Goal: Transaction & Acquisition: Purchase product/service

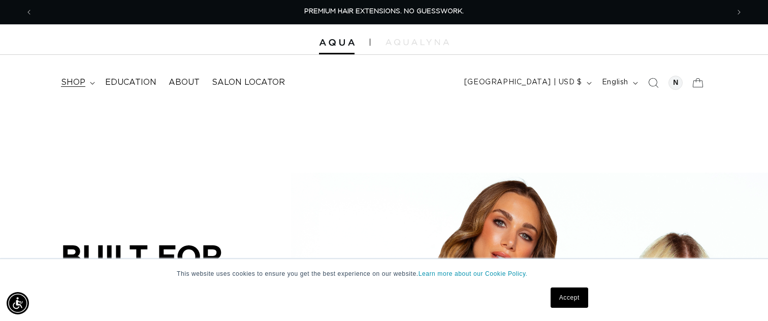
click at [90, 82] on icon at bounding box center [92, 83] width 5 height 3
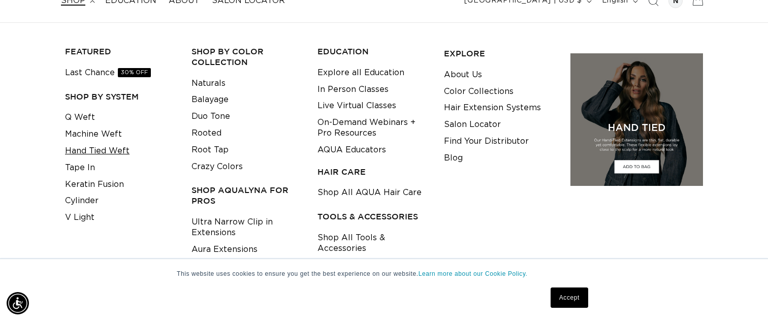
scroll to position [90, 0]
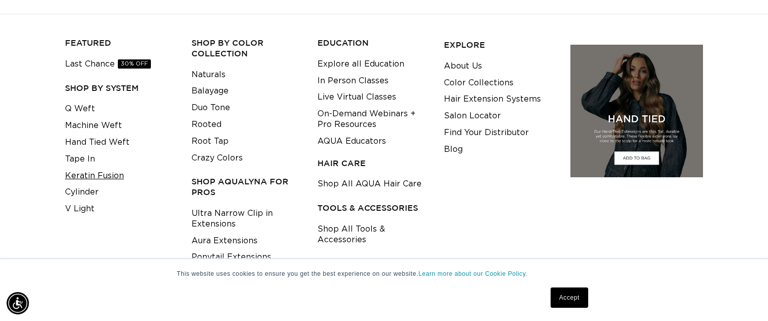
click at [114, 175] on link "Keratin Fusion" at bounding box center [94, 176] width 59 height 17
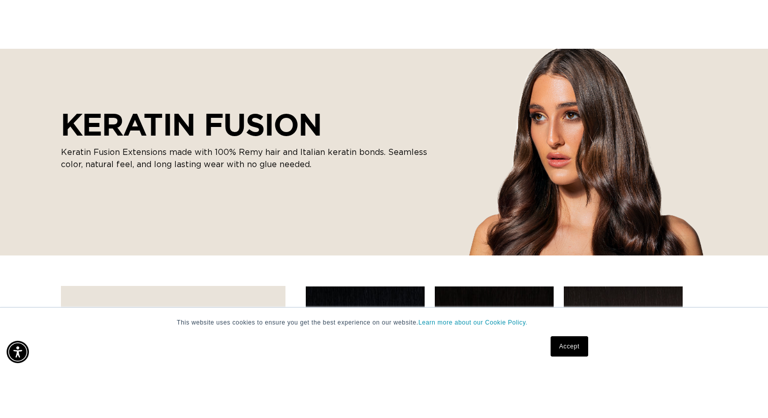
scroll to position [135, 0]
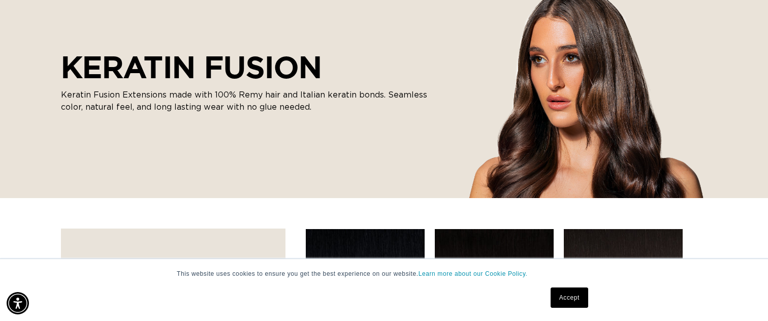
click at [560, 297] on link "Accept" at bounding box center [570, 298] width 38 height 20
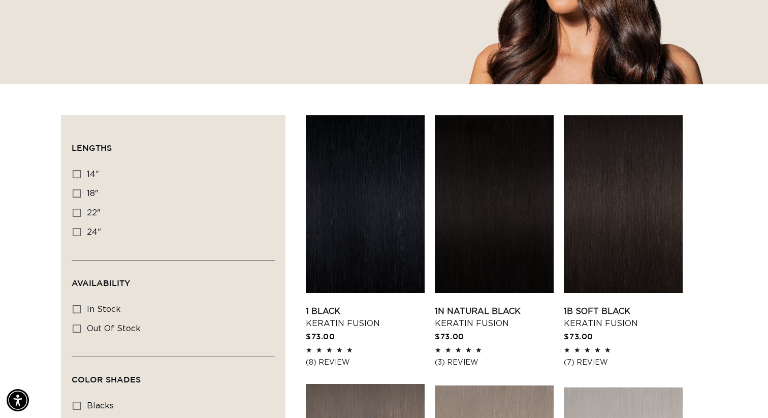
scroll to position [304, 0]
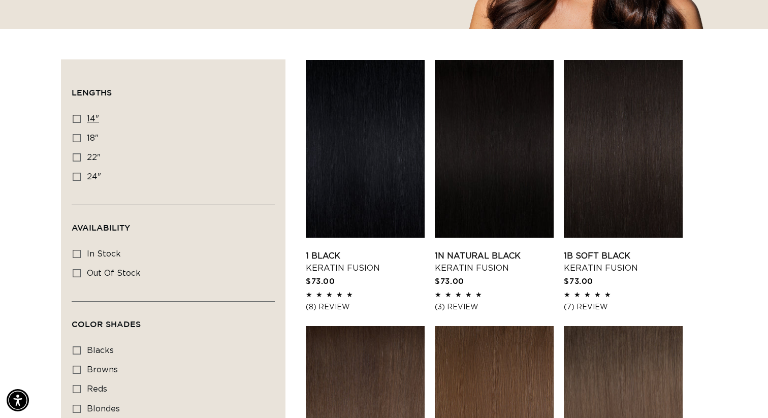
click at [74, 118] on icon at bounding box center [77, 119] width 8 height 8
click at [74, 118] on input "14" 14" (20 products)" at bounding box center [77, 119] width 8 height 8
checkbox input "true"
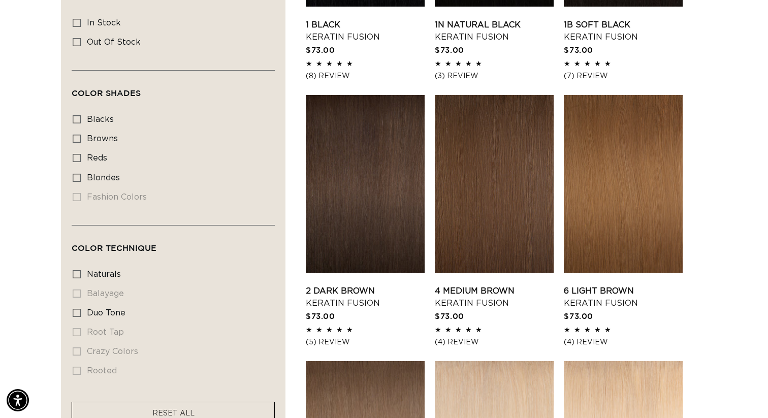
scroll to position [532, 0]
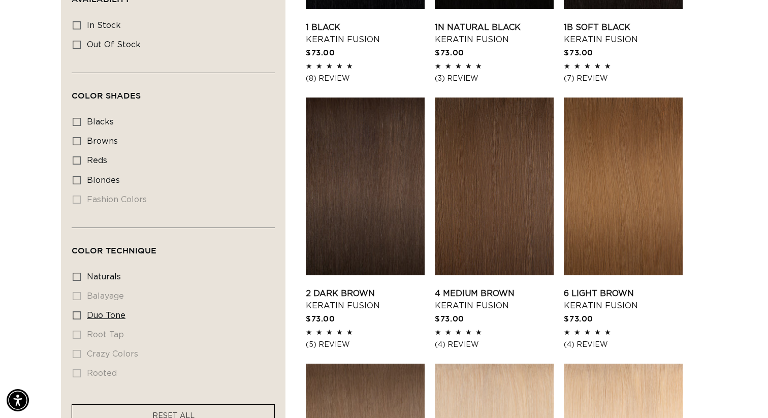
click at [75, 312] on icon at bounding box center [77, 315] width 8 height 8
click at [75, 312] on input "duo tone duo tone (4 products)" at bounding box center [77, 315] width 8 height 8
checkbox input "true"
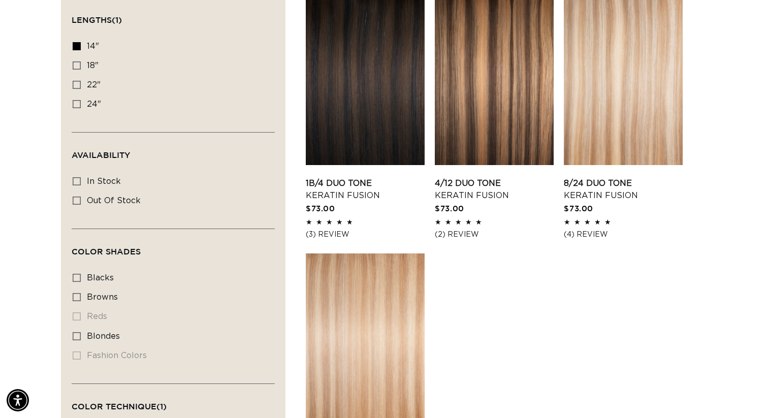
scroll to position [375, 0]
click at [76, 64] on icon at bounding box center [77, 66] width 8 height 8
click at [76, 64] on input "18" 18" (5 products)" at bounding box center [77, 66] width 8 height 8
checkbox input "true"
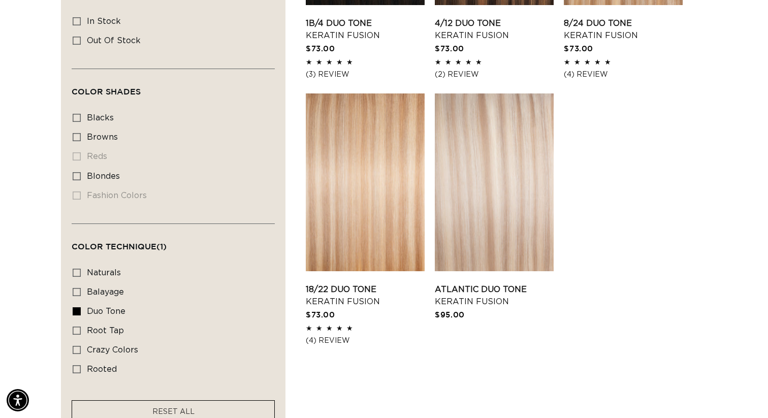
scroll to position [543, 0]
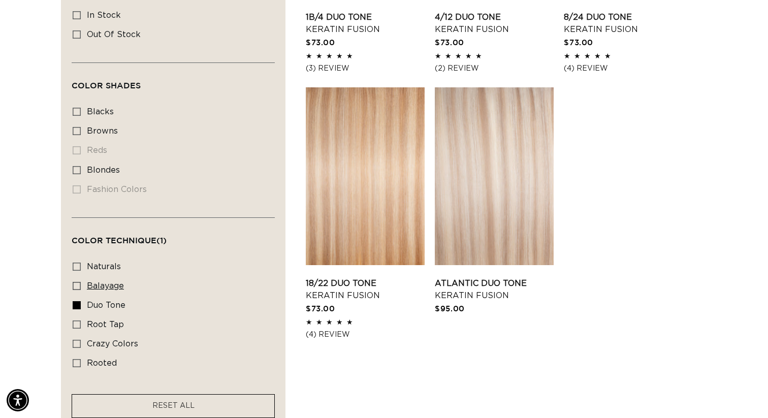
click at [75, 284] on icon at bounding box center [77, 286] width 8 height 8
click at [75, 284] on input "balayage balayage (5 products)" at bounding box center [77, 286] width 8 height 8
checkbox input "true"
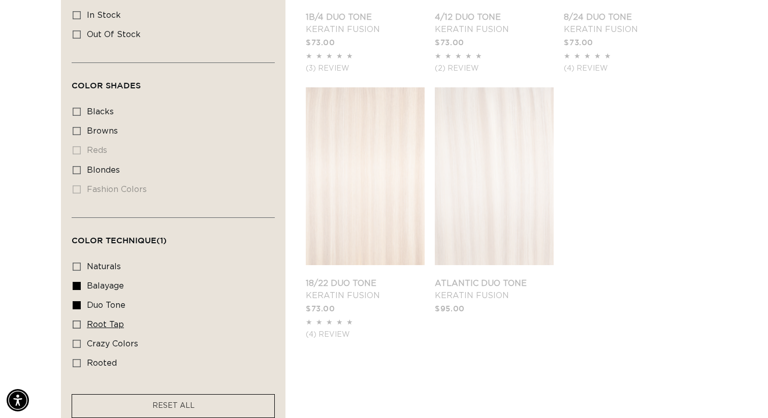
scroll to position [566, 0]
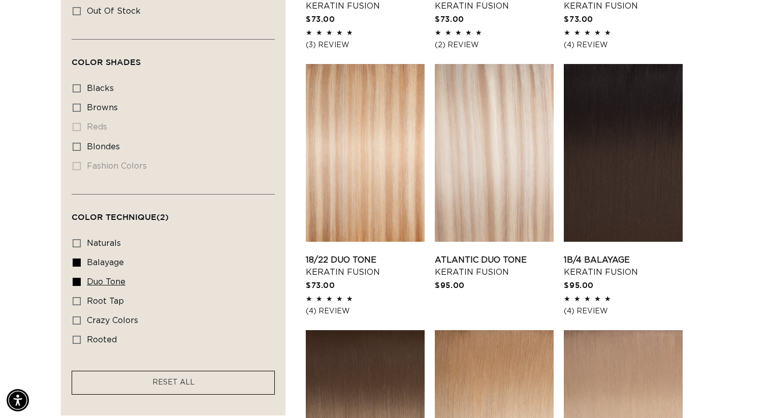
click at [77, 281] on icon at bounding box center [77, 282] width 8 height 8
click at [77, 281] on input "duo tone duo tone (5 products)" at bounding box center [77, 282] width 8 height 8
checkbox input "false"
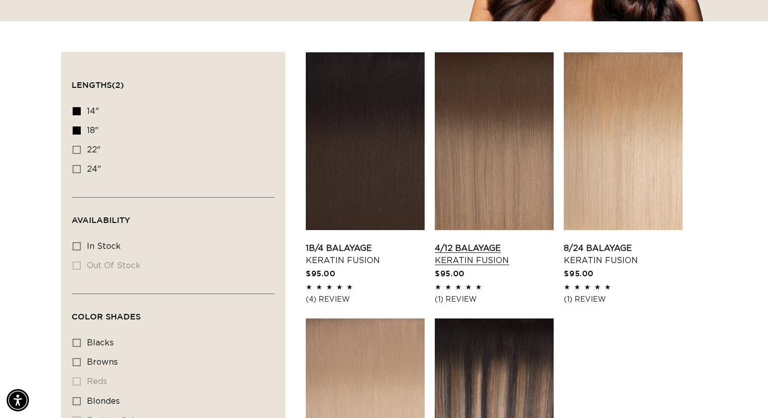
scroll to position [321, 0]
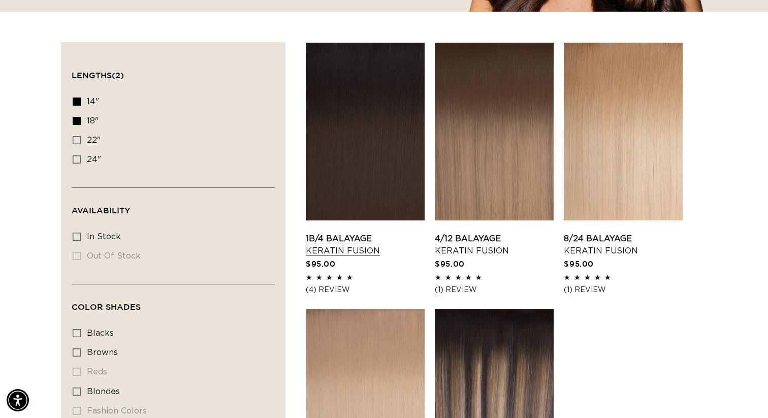
click at [379, 233] on link "1B/4 Balayage Keratin Fusion" at bounding box center [365, 245] width 119 height 24
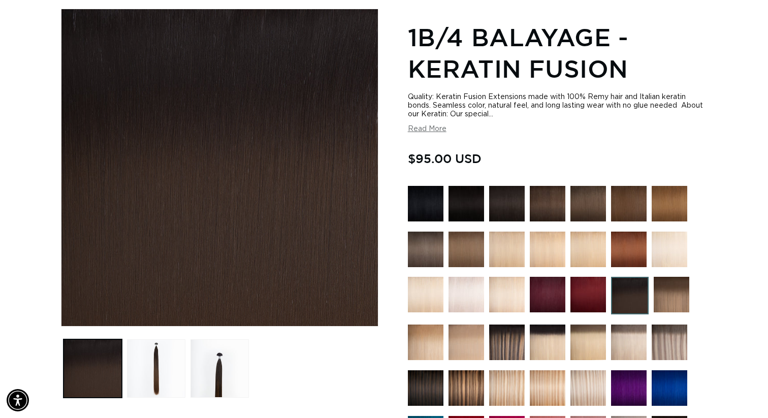
scroll to position [133, 0]
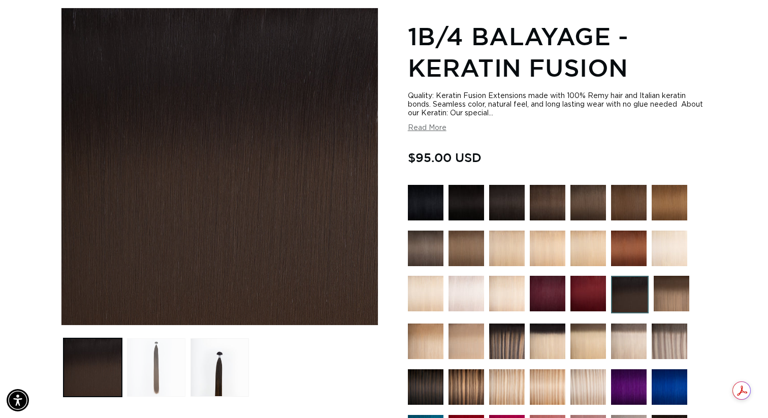
click at [159, 369] on button "Load image 2 in gallery view" at bounding box center [156, 367] width 58 height 58
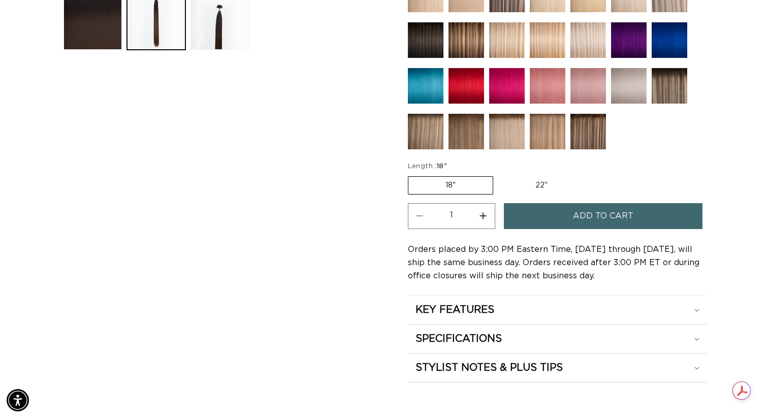
scroll to position [499, 0]
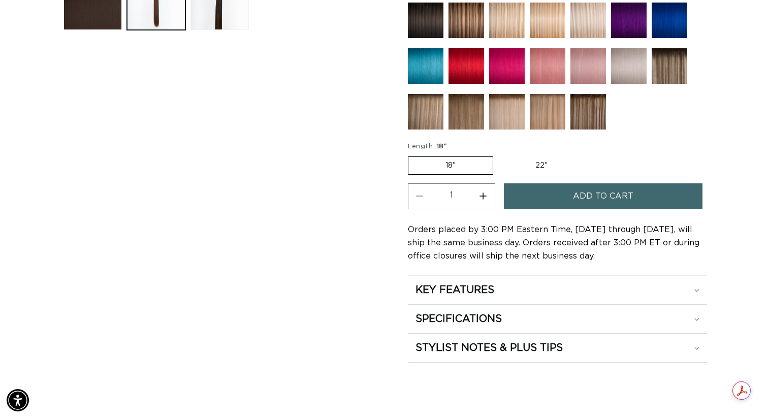
click at [484, 196] on button "Increase quantity for 1B/4 Balayage - Keratin Fusion" at bounding box center [483, 196] width 23 height 26
type input "3"
click at [553, 196] on button "Add to cart" at bounding box center [603, 196] width 199 height 26
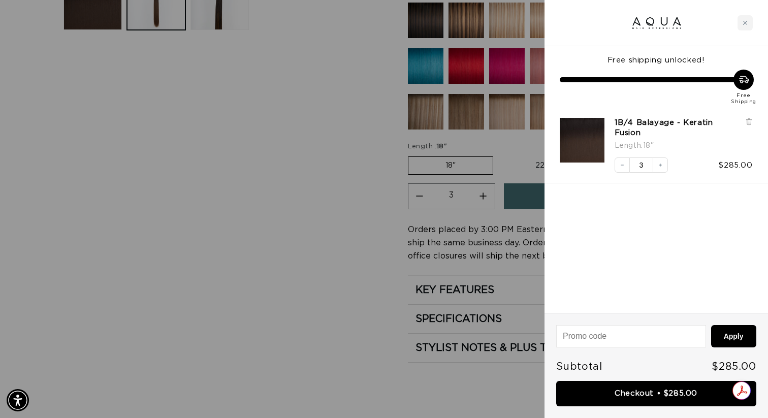
click at [308, 183] on div at bounding box center [384, 209] width 768 height 418
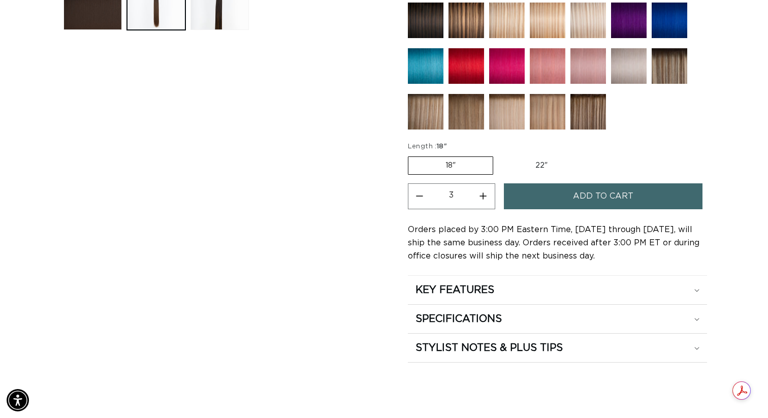
click at [421, 67] on img at bounding box center [426, 66] width 36 height 36
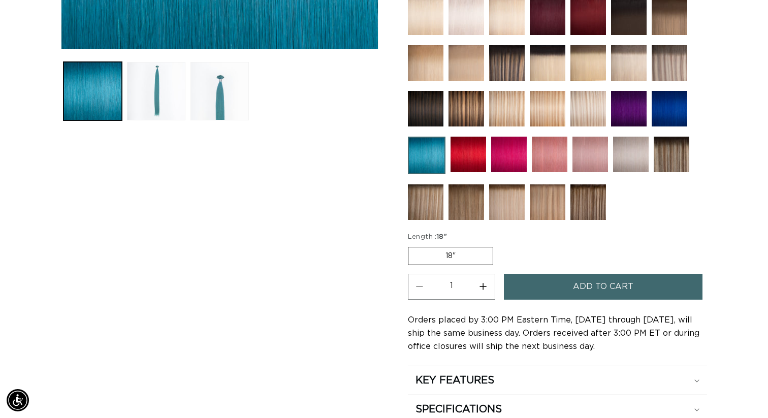
scroll to position [412, 0]
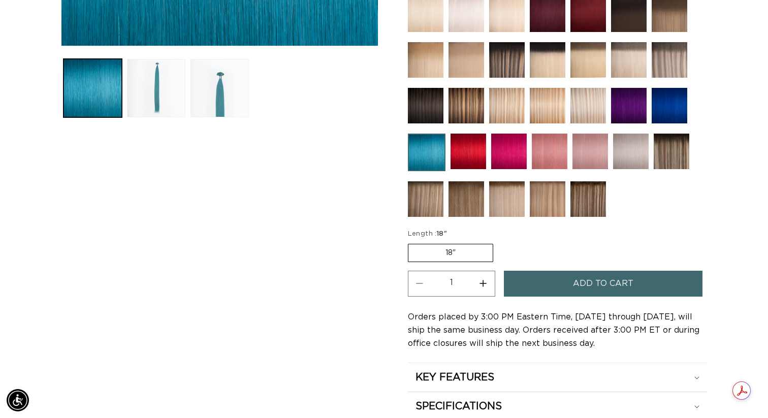
click at [553, 282] on button "Add to cart" at bounding box center [603, 284] width 199 height 26
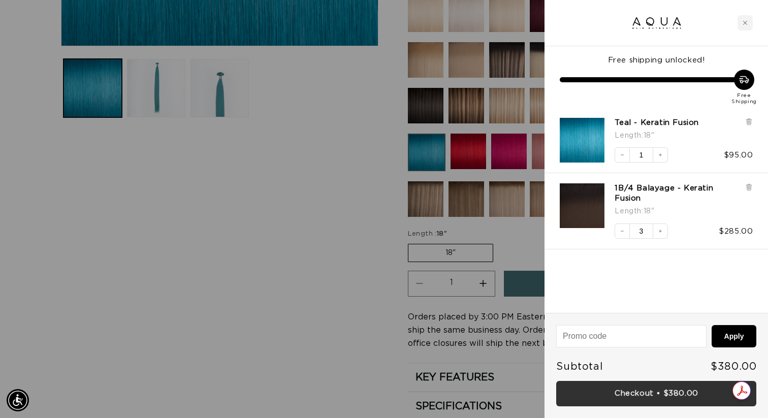
click at [572, 392] on link "Checkout • $380.00" at bounding box center [656, 394] width 200 height 26
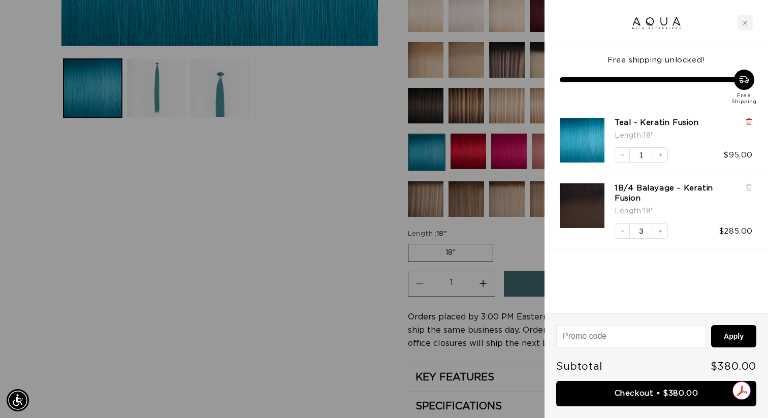
click at [749, 118] on icon at bounding box center [749, 120] width 2 height 5
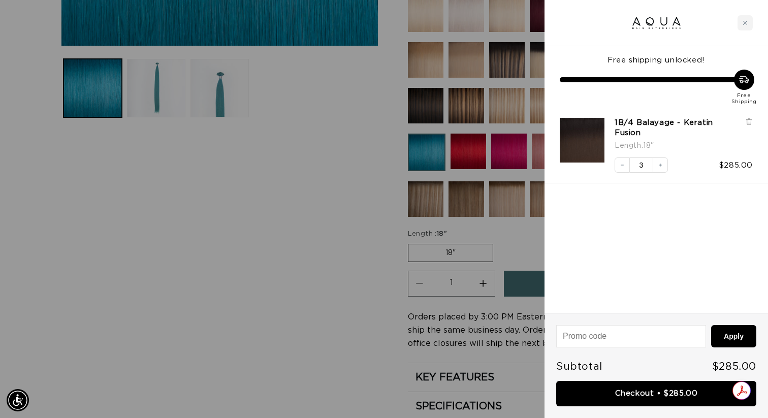
click at [650, 393] on link "Checkout • $285.00" at bounding box center [656, 394] width 200 height 26
click at [626, 157] on button "Decrease quantity" at bounding box center [622, 164] width 15 height 15
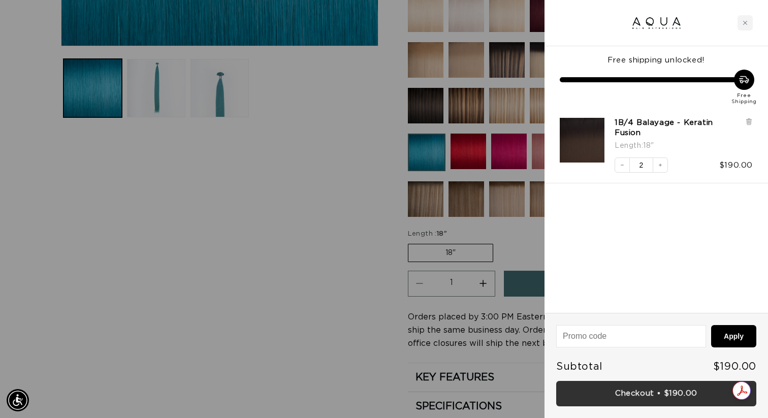
click at [597, 396] on link "Checkout • $190.00" at bounding box center [656, 394] width 200 height 26
